Goal: Check status: Check status

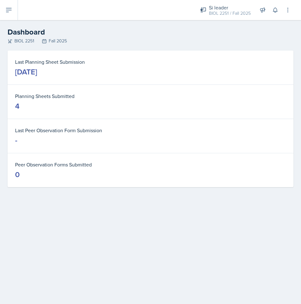
click at [243, 9] on div "Si leader" at bounding box center [230, 8] width 42 height 8
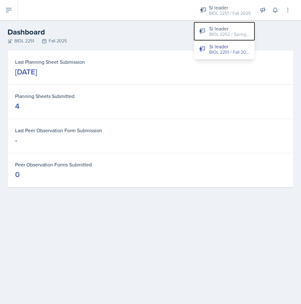
click at [216, 33] on div "BIOL 2252 / Spring 2025" at bounding box center [229, 34] width 40 height 7
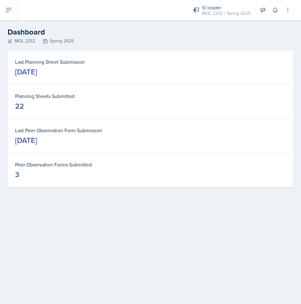
click at [55, 104] on dd "22" at bounding box center [150, 106] width 271 height 10
click at [22, 109] on div "22" at bounding box center [19, 106] width 9 height 10
drag, startPoint x: 26, startPoint y: 102, endPoint x: 19, endPoint y: 107, distance: 8.5
click at [24, 103] on dd "22" at bounding box center [150, 106] width 271 height 10
click at [19, 108] on div "22" at bounding box center [19, 106] width 9 height 10
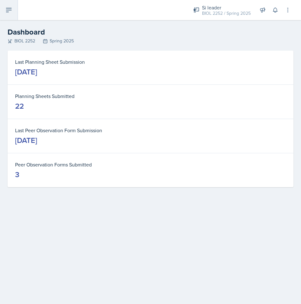
click at [8, 12] on icon at bounding box center [8, 10] width 5 height 4
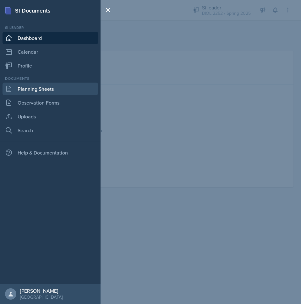
click at [14, 91] on link "Planning Sheets" at bounding box center [50, 89] width 95 height 13
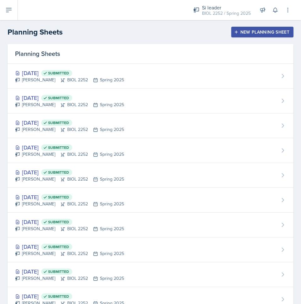
click at [49, 277] on div "[PERSON_NAME] BIOL 2252 Spring 2025" at bounding box center [69, 278] width 109 height 7
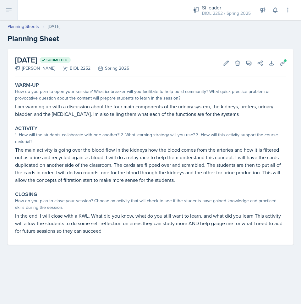
drag, startPoint x: 7, startPoint y: 0, endPoint x: 7, endPoint y: 5, distance: 4.7
click at [7, 2] on button at bounding box center [9, 10] width 18 height 20
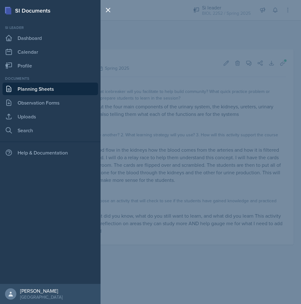
click at [22, 89] on link "Planning Sheets" at bounding box center [50, 89] width 95 height 13
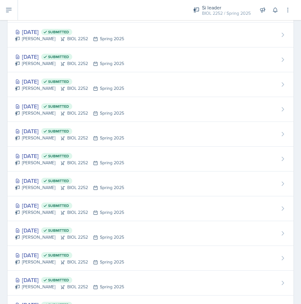
scroll to position [94, 0]
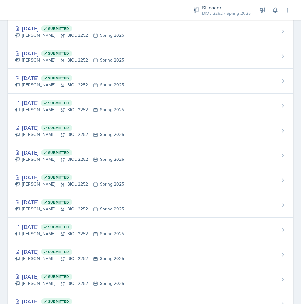
click at [38, 205] on div "[DATE] Submitted" at bounding box center [69, 202] width 109 height 8
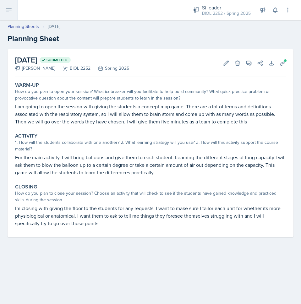
click at [9, 6] on button at bounding box center [9, 10] width 18 height 20
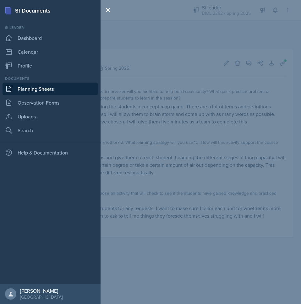
click at [21, 91] on link "Planning Sheets" at bounding box center [50, 89] width 95 height 13
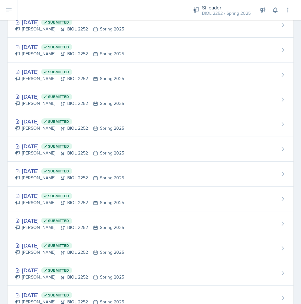
scroll to position [126, 0]
click at [44, 195] on div "[DATE] Submitted" at bounding box center [69, 195] width 109 height 8
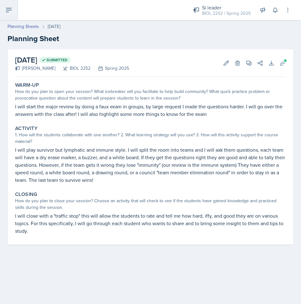
click at [13, 13] on button at bounding box center [9, 10] width 18 height 20
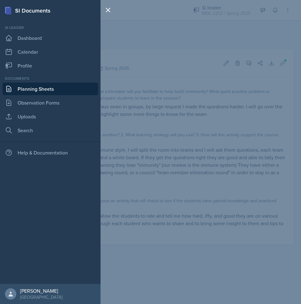
click at [27, 90] on link "Planning Sheets" at bounding box center [50, 89] width 95 height 13
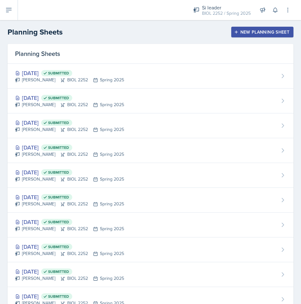
drag, startPoint x: 13, startPoint y: 233, endPoint x: 16, endPoint y: 261, distance: 27.7
drag, startPoint x: 16, startPoint y: 261, endPoint x: 28, endPoint y: 173, distance: 89.0
click at [28, 173] on div "[DATE] Submitted" at bounding box center [69, 172] width 109 height 8
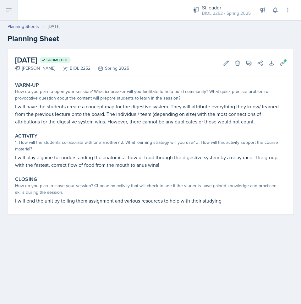
click at [7, 12] on icon at bounding box center [8, 10] width 5 height 4
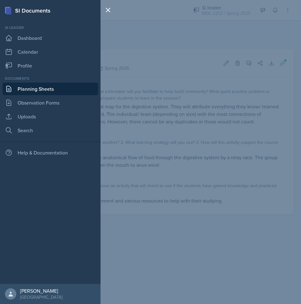
click at [28, 90] on link "Planning Sheets" at bounding box center [50, 89] width 95 height 13
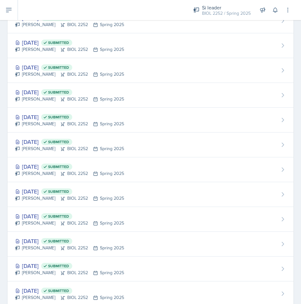
scroll to position [157, 0]
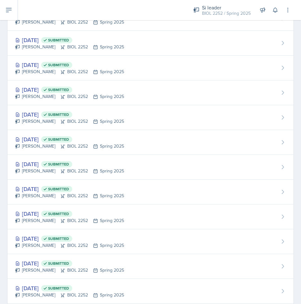
click at [49, 224] on div "[DATE] Submitted [PERSON_NAME] BIOL 2252 Spring 2025" at bounding box center [151, 216] width 286 height 25
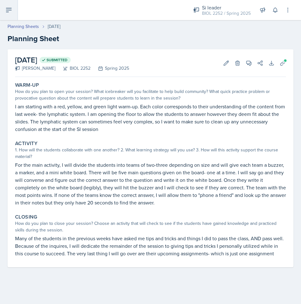
click at [13, 11] on button at bounding box center [9, 10] width 18 height 20
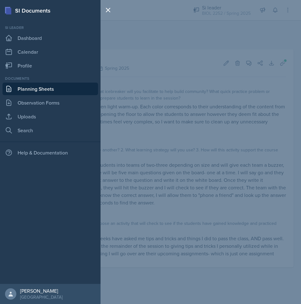
click at [24, 86] on link "Planning Sheets" at bounding box center [50, 89] width 95 height 13
